Goal: Task Accomplishment & Management: Complete application form

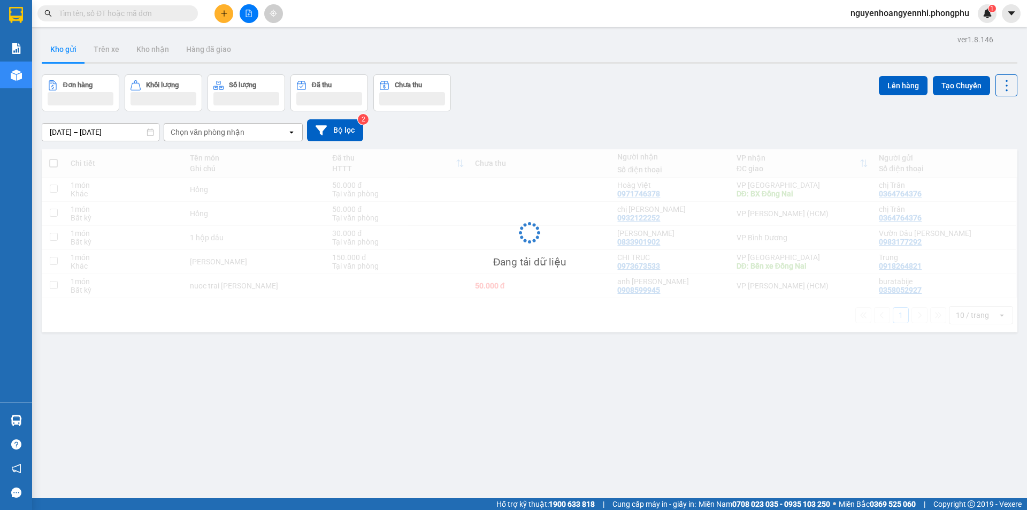
click at [218, 12] on button at bounding box center [223, 13] width 19 height 19
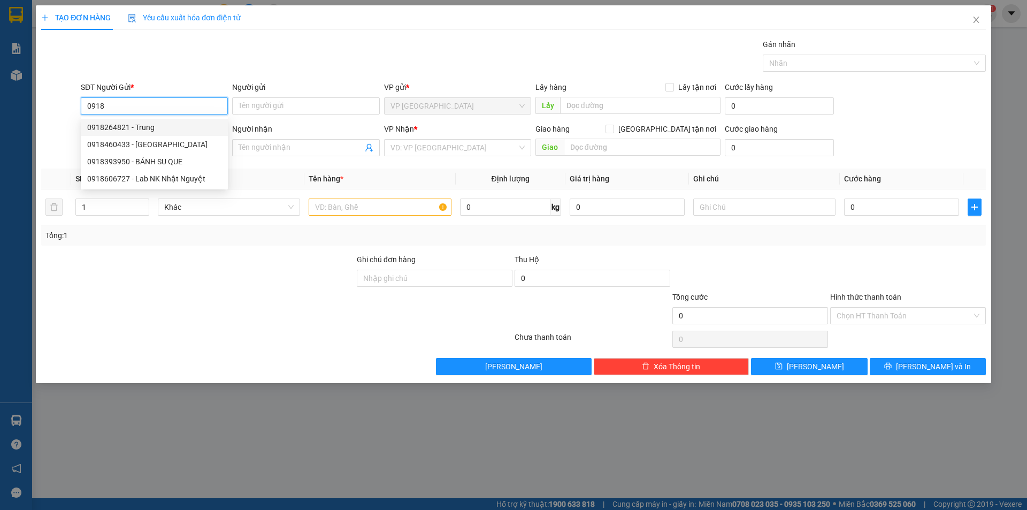
click at [150, 125] on div "0918264821 - Trung" at bounding box center [154, 127] width 134 height 12
type input "0918264821"
type input "Trung"
type input "0973673533"
type input "CHI TRUC"
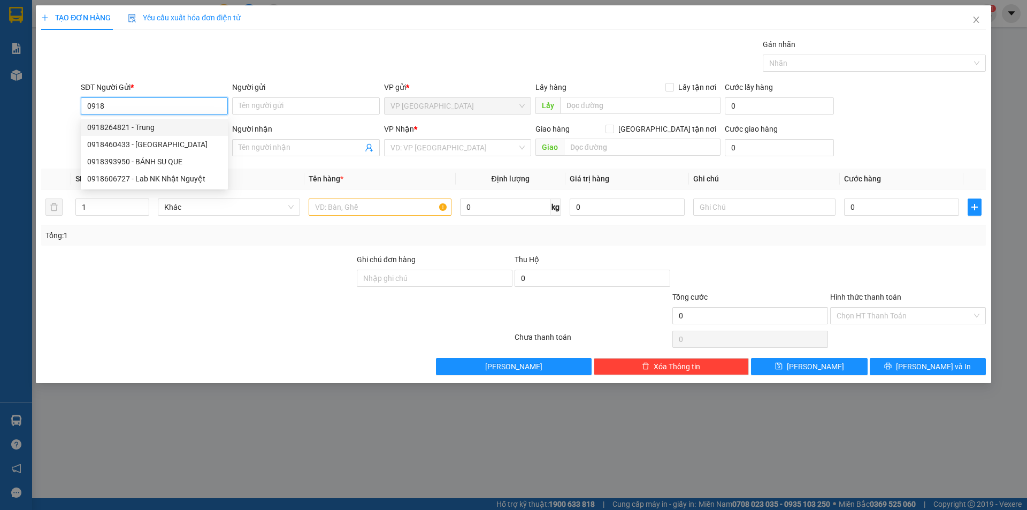
type input "Bến xe Đồng Nai"
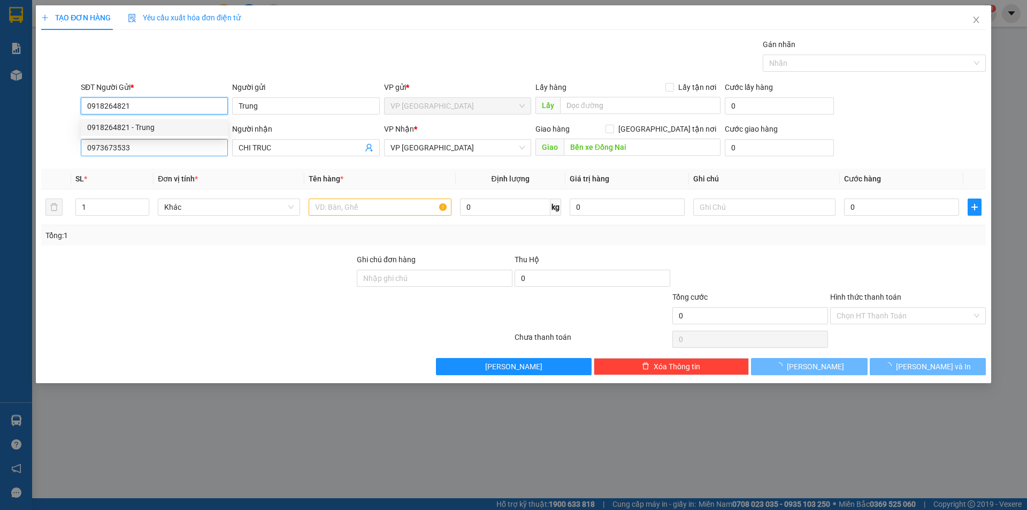
type input "150.000"
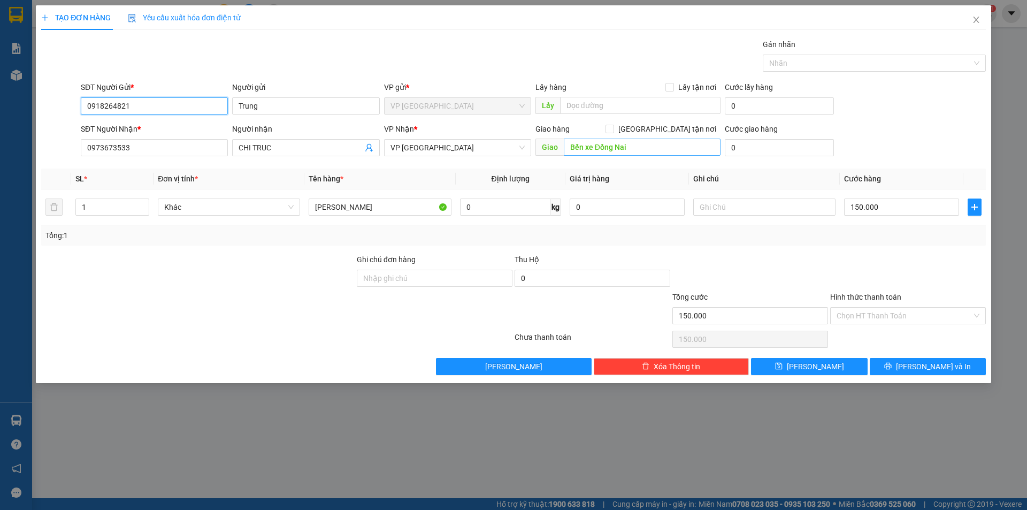
type input "0918264821"
click at [645, 148] on input "Bến xe Đồng Nai" at bounding box center [642, 146] width 157 height 17
type input "Bến xe Biên Hoà"
click at [830, 252] on div "Transit Pickup Surcharge Ids Transit Deliver Surcharge Ids Transit Deliver Surc…" at bounding box center [513, 206] width 944 height 336
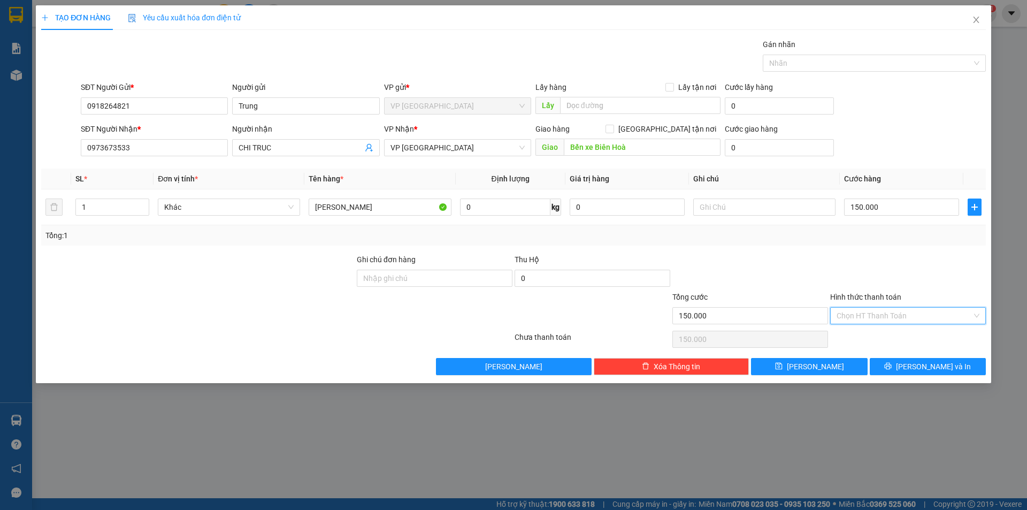
click at [863, 314] on input "Hình thức thanh toán" at bounding box center [903, 315] width 135 height 16
click at [872, 334] on div "Tại văn phòng" at bounding box center [907, 337] width 143 height 12
type input "0"
click at [932, 367] on span "[PERSON_NAME] và In" at bounding box center [933, 366] width 75 height 12
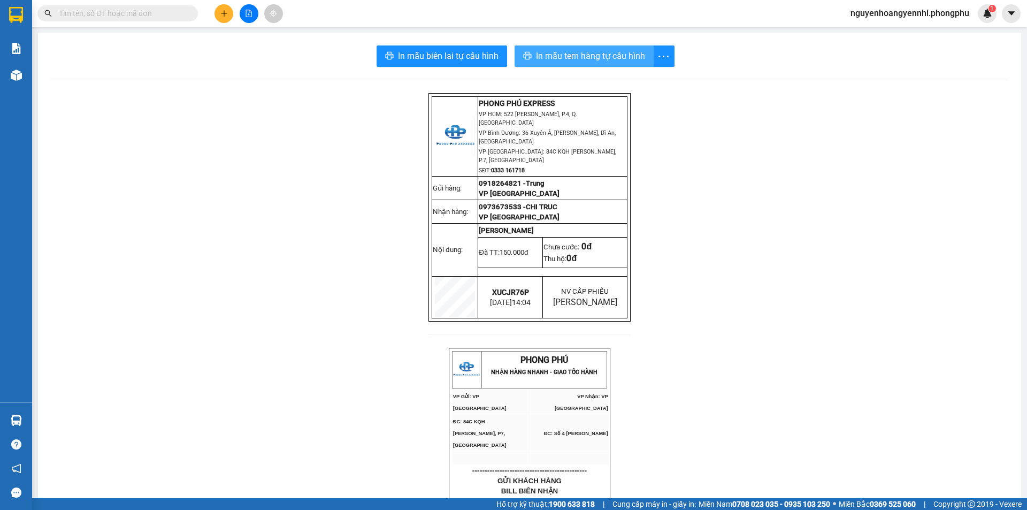
click at [600, 52] on span "In mẫu tem hàng tự cấu hình" at bounding box center [590, 55] width 109 height 13
